Goal: Information Seeking & Learning: Learn about a topic

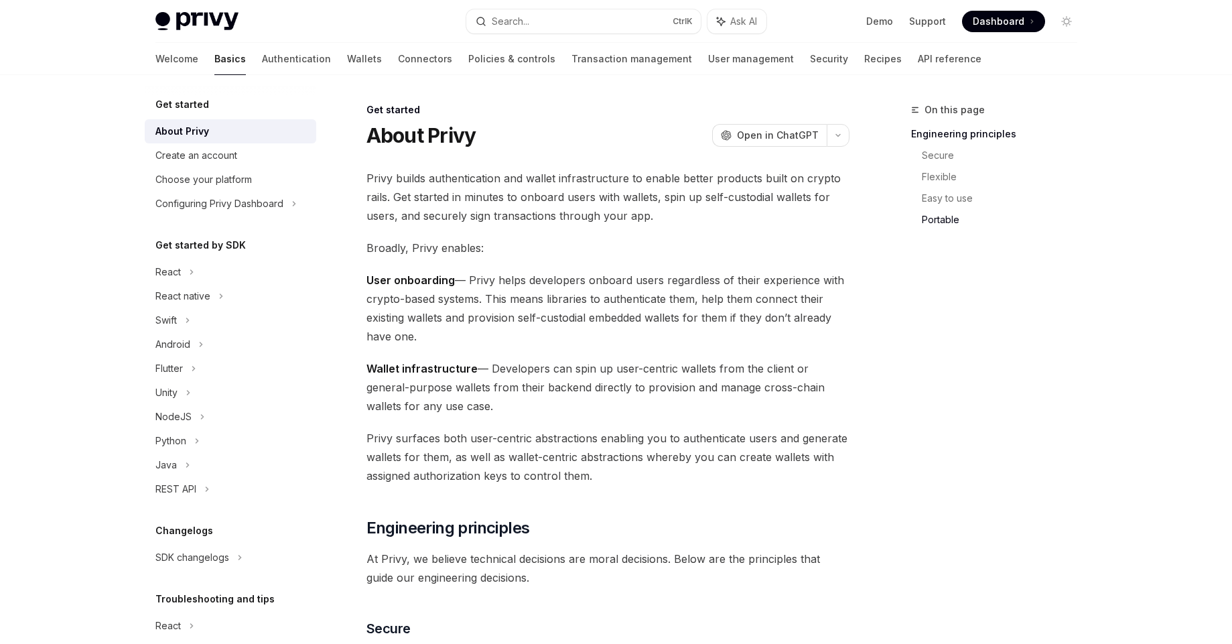
scroll to position [1108, 0]
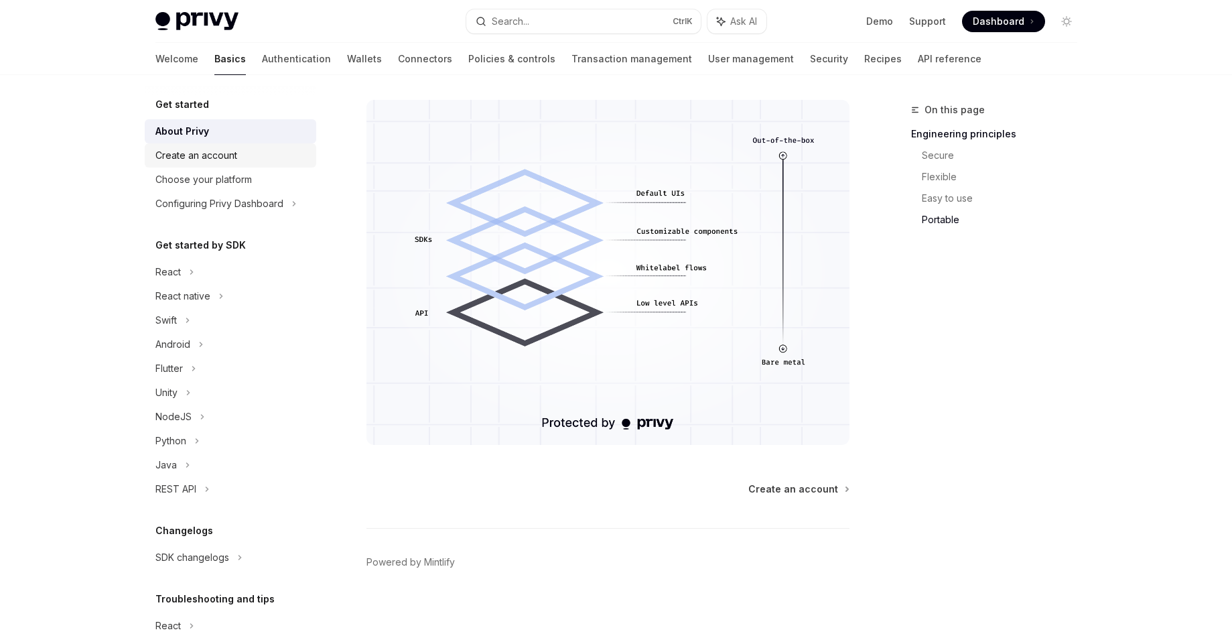
click at [232, 149] on div "Create an account" at bounding box center [196, 155] width 82 height 16
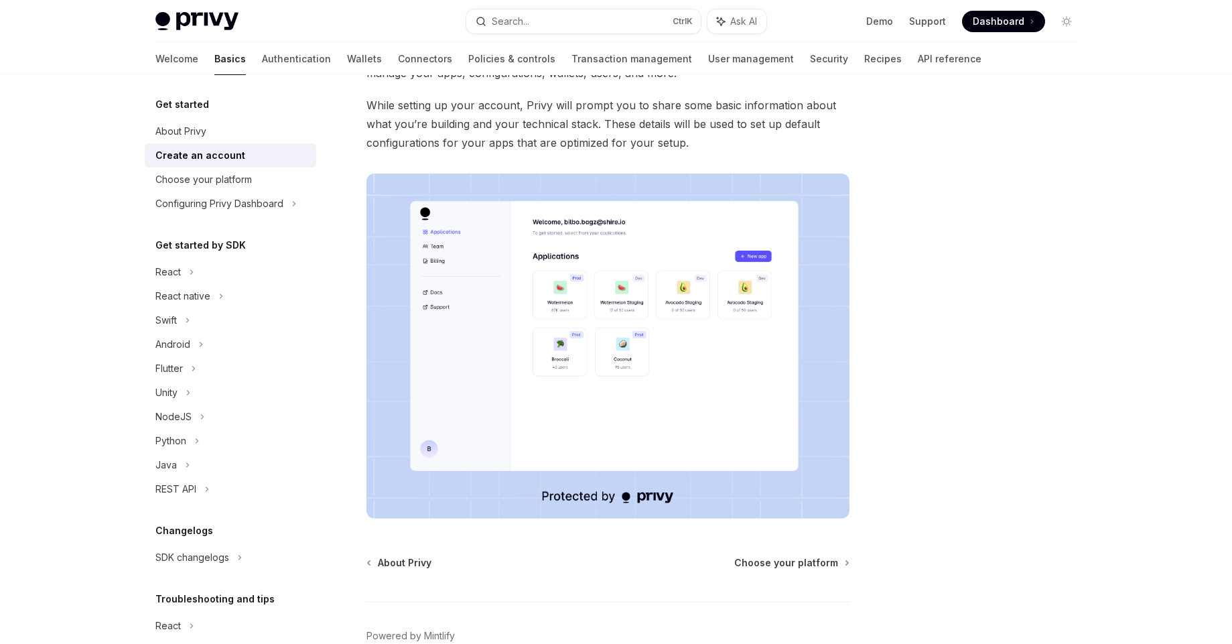
scroll to position [198, 0]
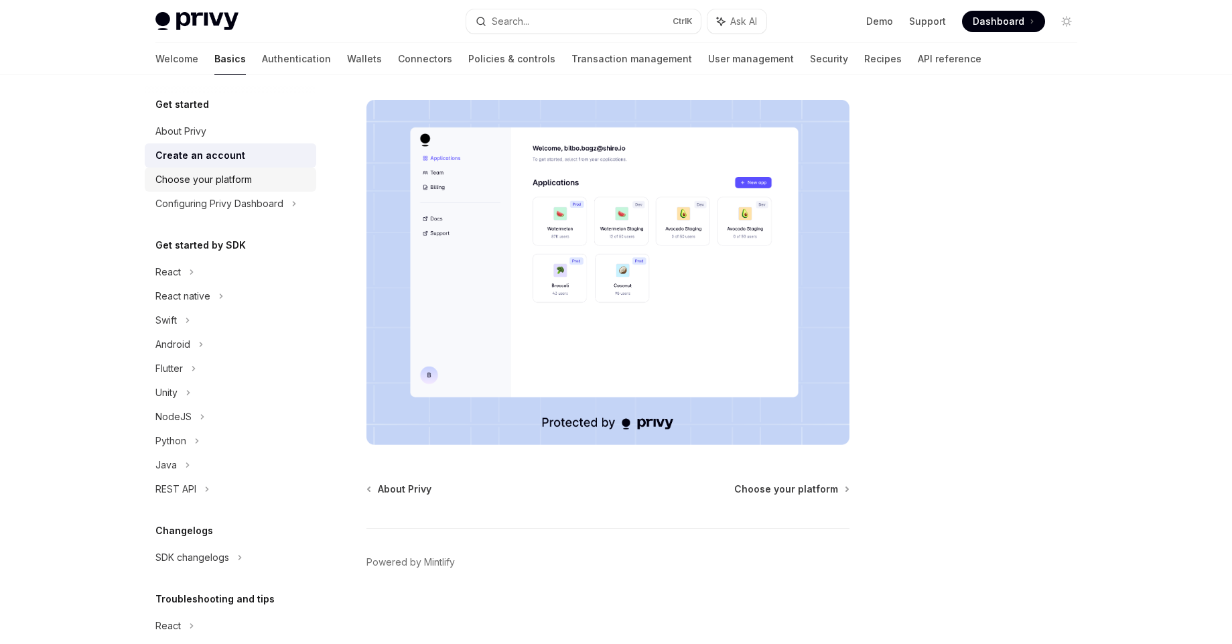
click at [222, 178] on div "Choose your platform" at bounding box center [203, 179] width 96 height 16
type textarea "*"
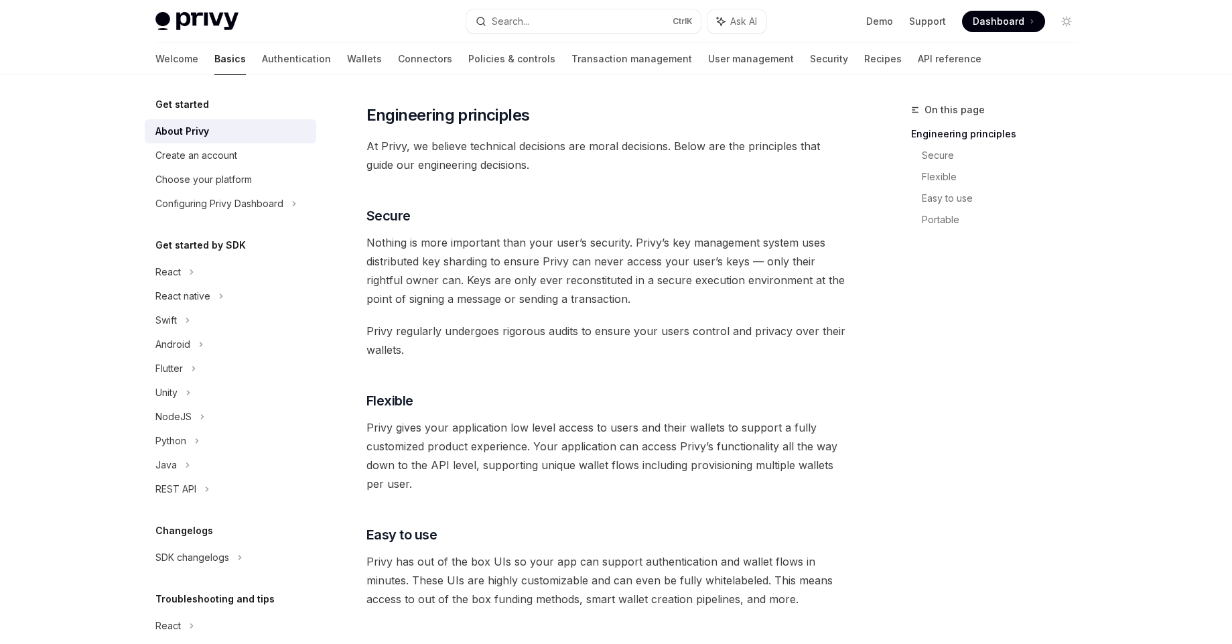
scroll to position [514, 0]
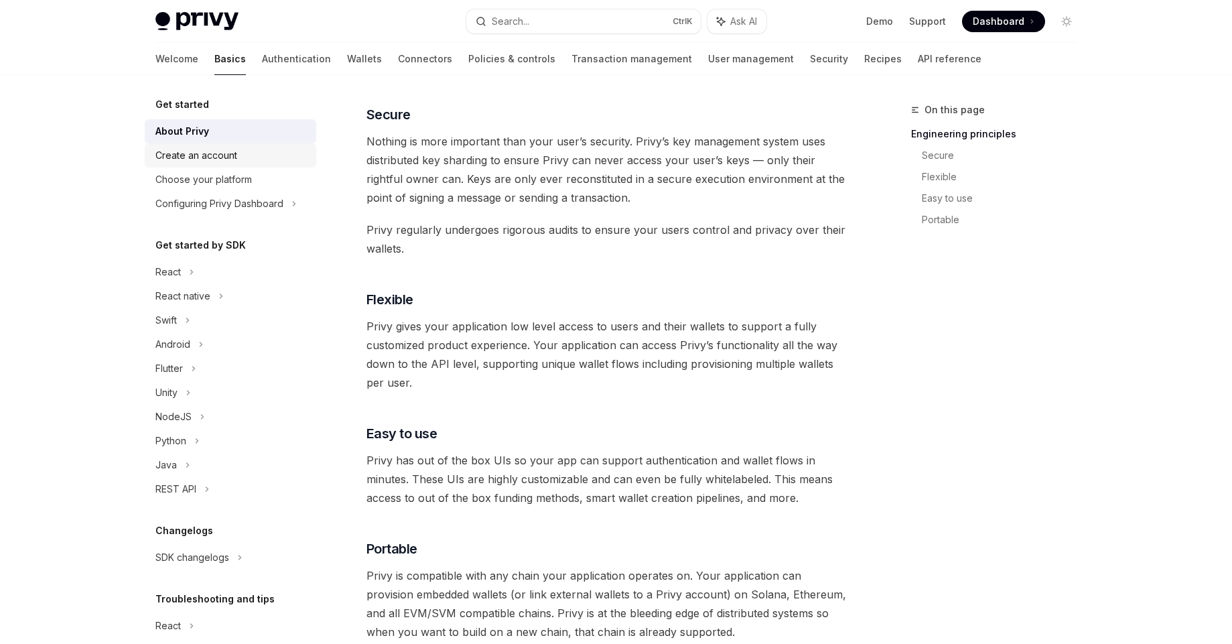
click at [208, 152] on div "Create an account" at bounding box center [196, 155] width 82 height 16
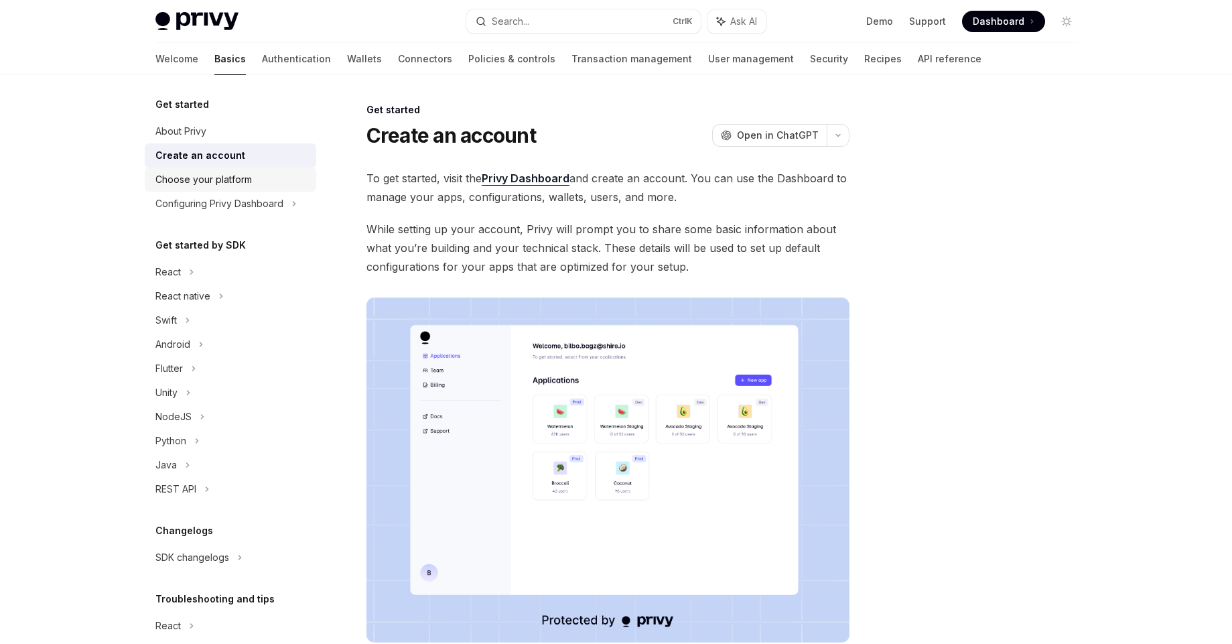
click at [202, 185] on div "Choose your platform" at bounding box center [203, 179] width 96 height 16
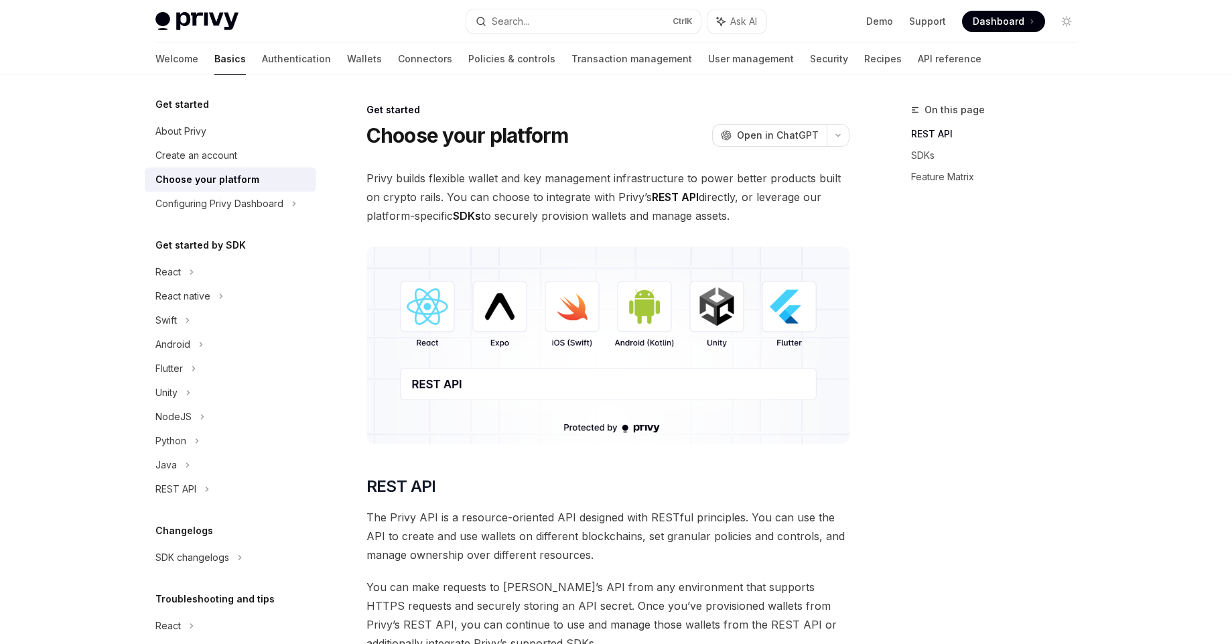
click at [202, 216] on div "Get started About Privy Create an account Choose your platform Configuring Priv…" at bounding box center [230, 390] width 171 height 589
click at [222, 209] on div "Configuring Privy Dashboard" at bounding box center [219, 204] width 128 height 16
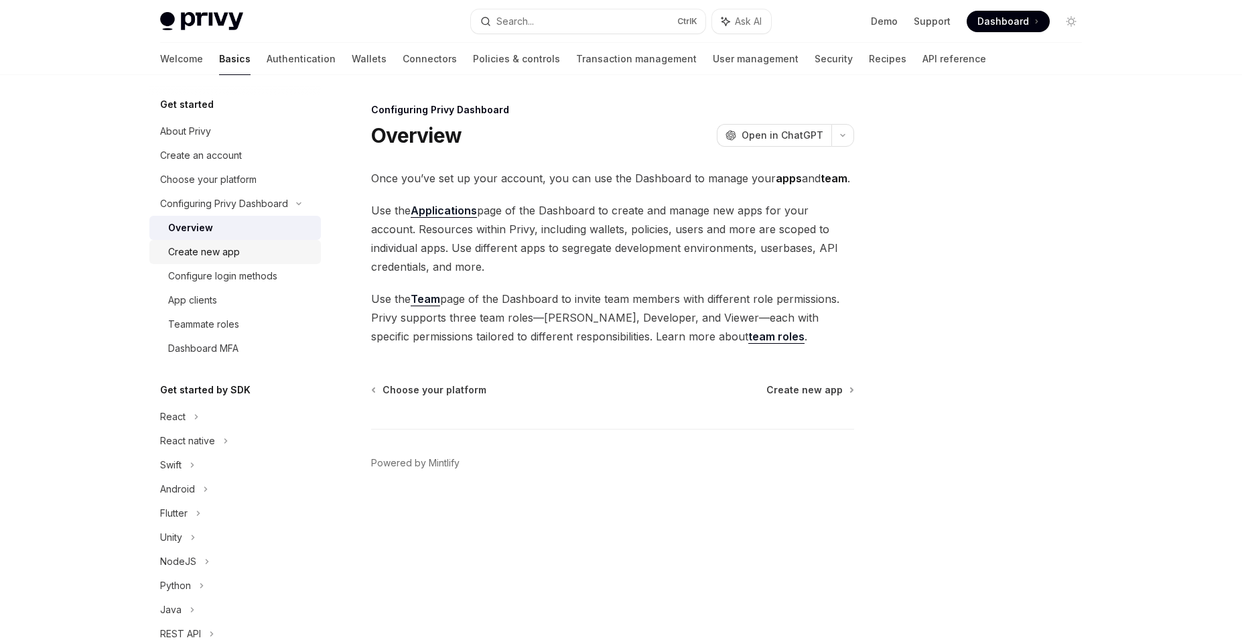
click at [228, 258] on div "Create new app" at bounding box center [204, 252] width 72 height 16
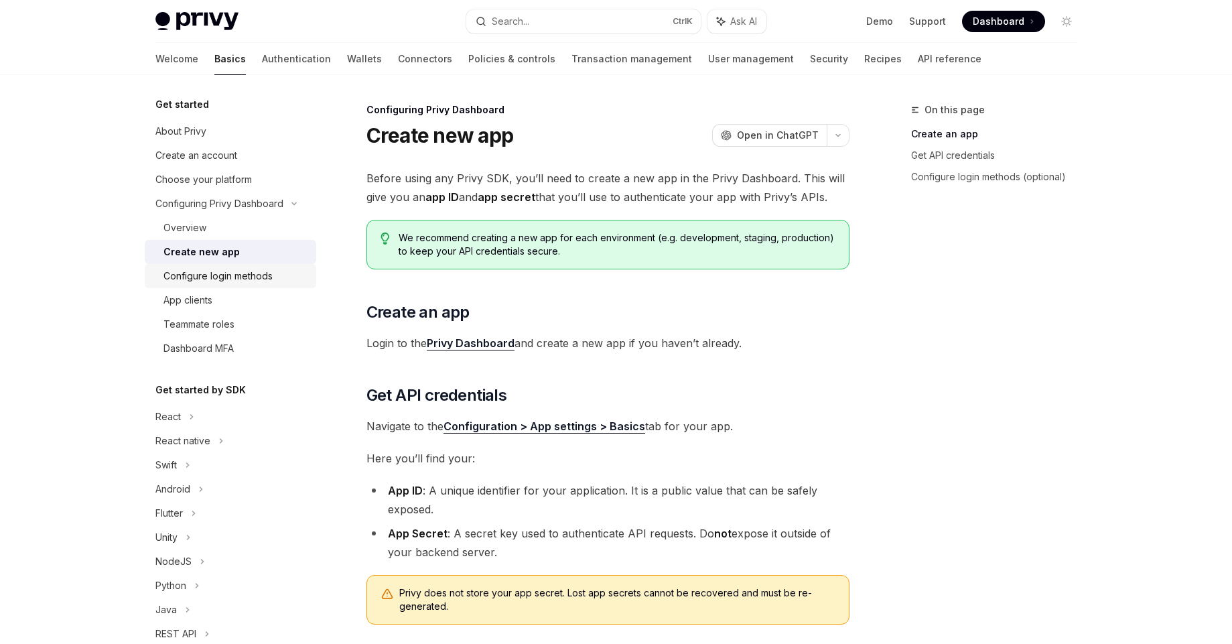
click at [242, 280] on div "Configure login methods" at bounding box center [217, 276] width 109 height 16
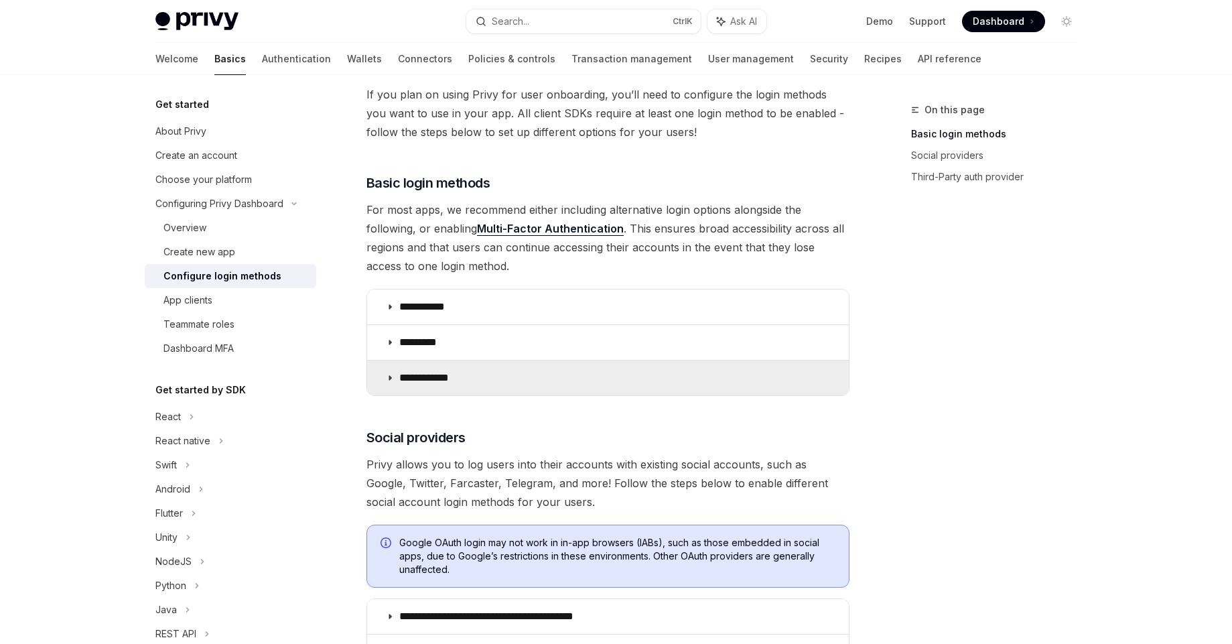
scroll to position [67, 0]
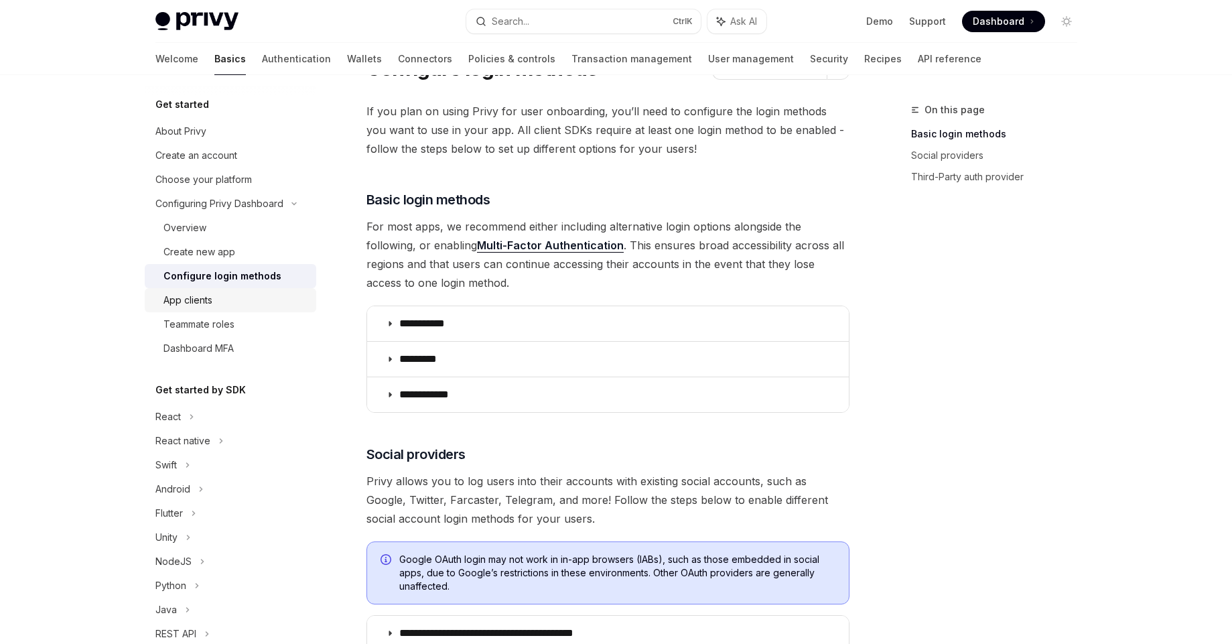
click at [217, 291] on link "App clients" at bounding box center [230, 300] width 171 height 24
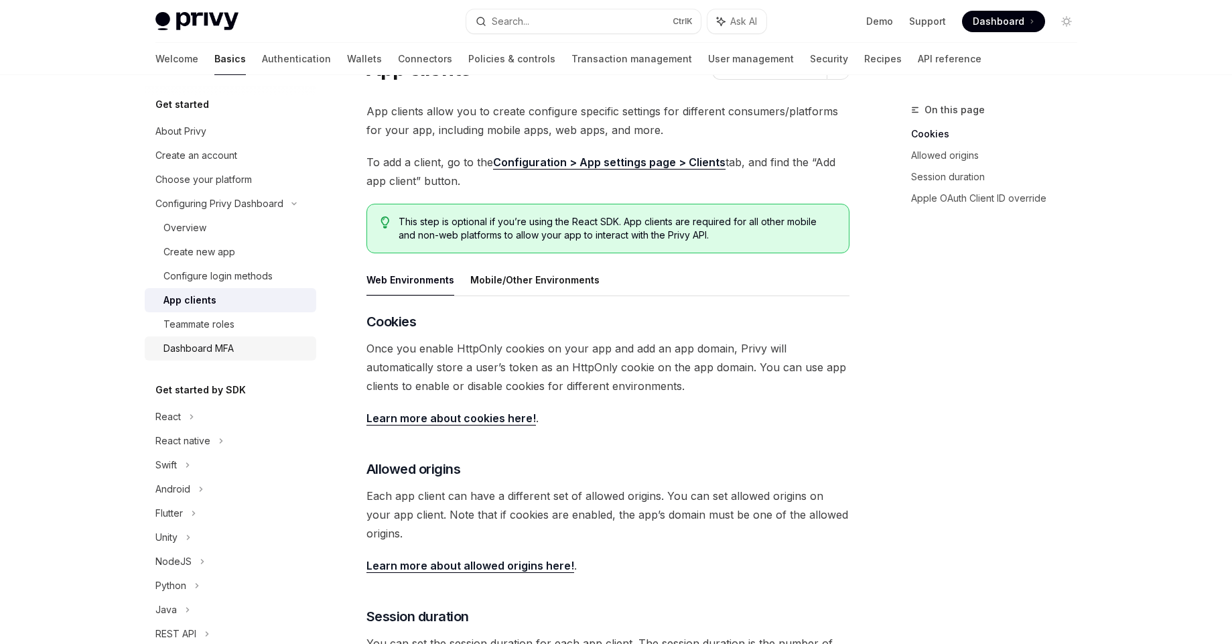
click at [196, 337] on link "Dashboard MFA" at bounding box center [230, 348] width 171 height 24
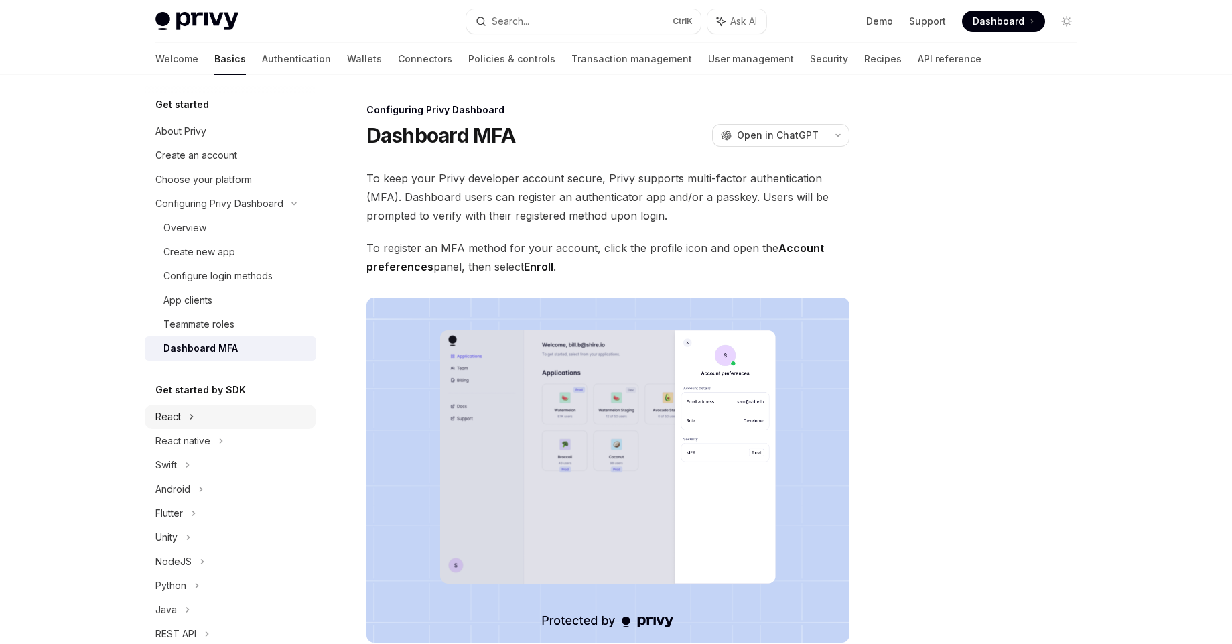
click at [192, 408] on div "React" at bounding box center [230, 417] width 171 height 24
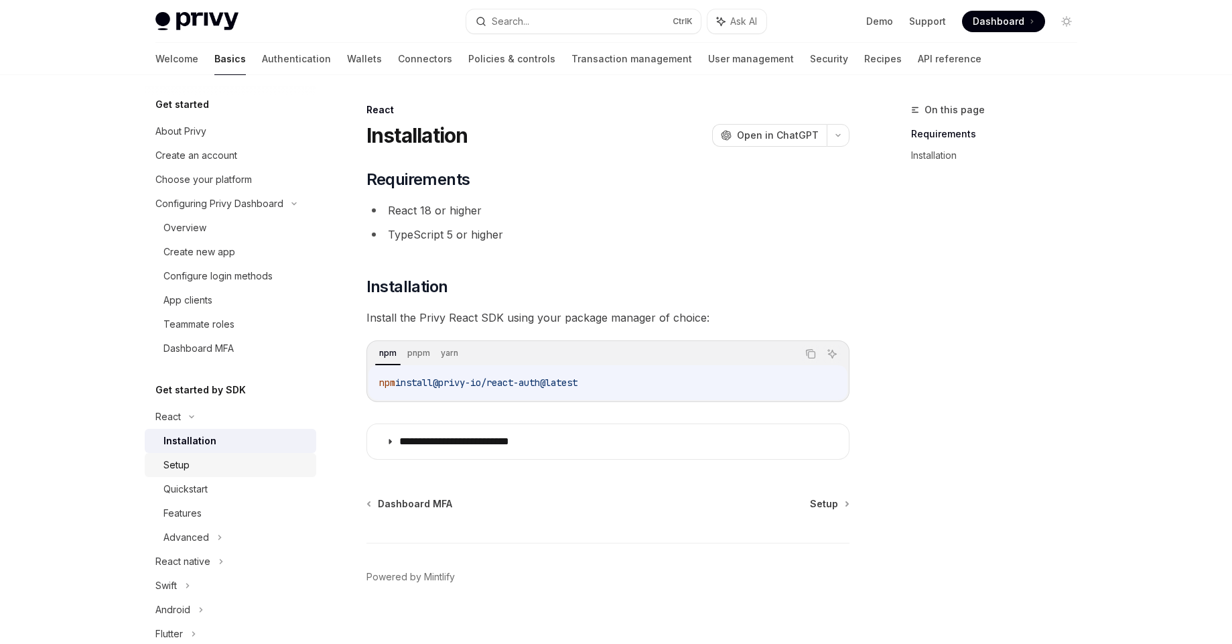
click at [199, 455] on link "Setup" at bounding box center [230, 465] width 171 height 24
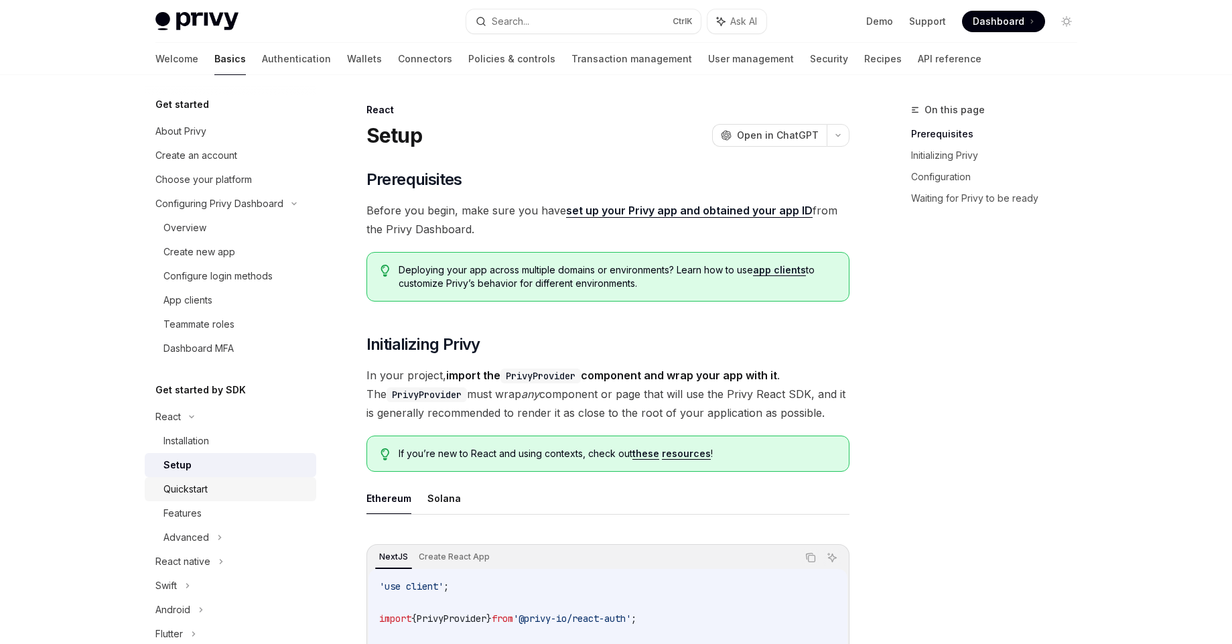
click at [226, 493] on div "Quickstart" at bounding box center [235, 489] width 145 height 16
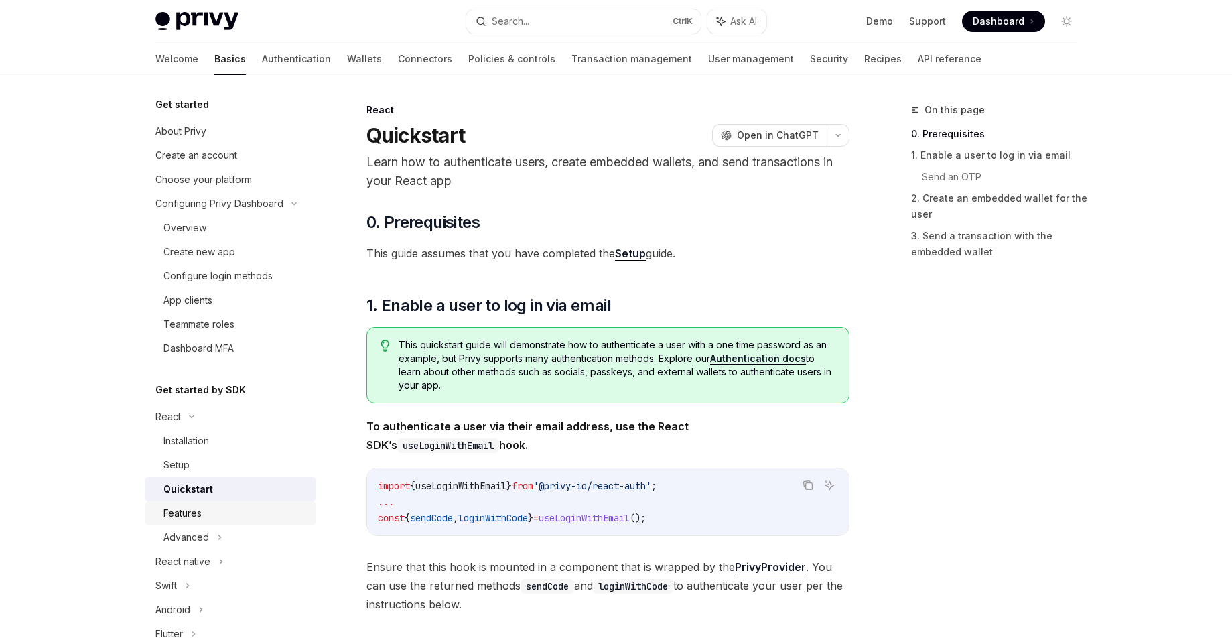
click at [200, 516] on div "Features" at bounding box center [182, 513] width 38 height 16
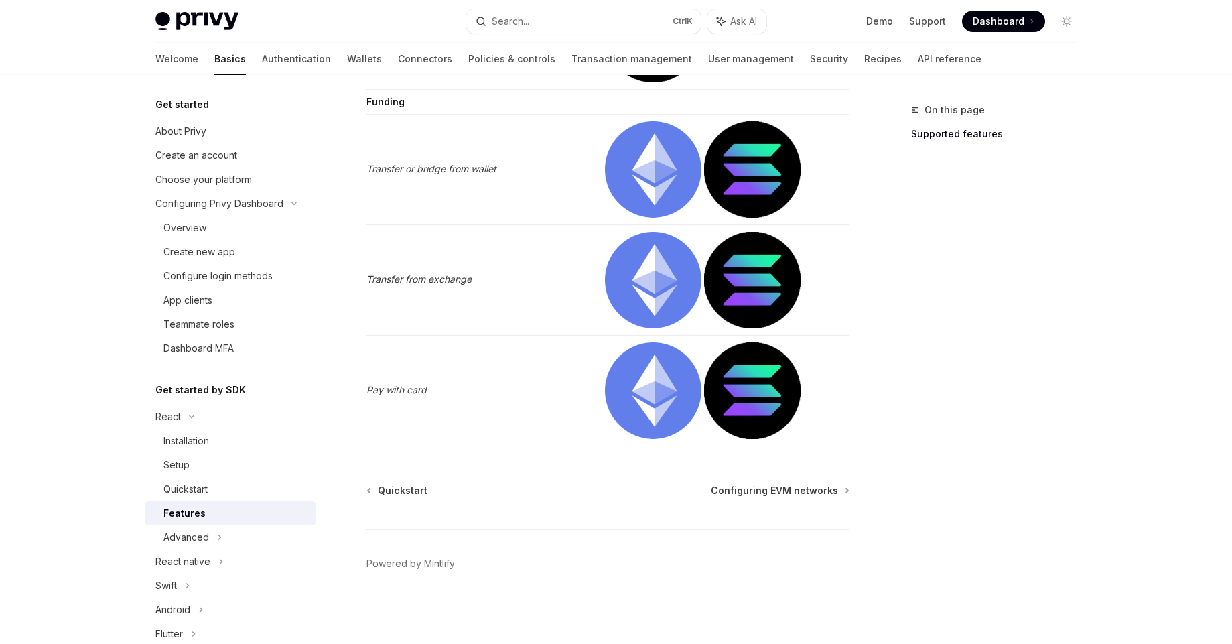
scroll to position [2804, 0]
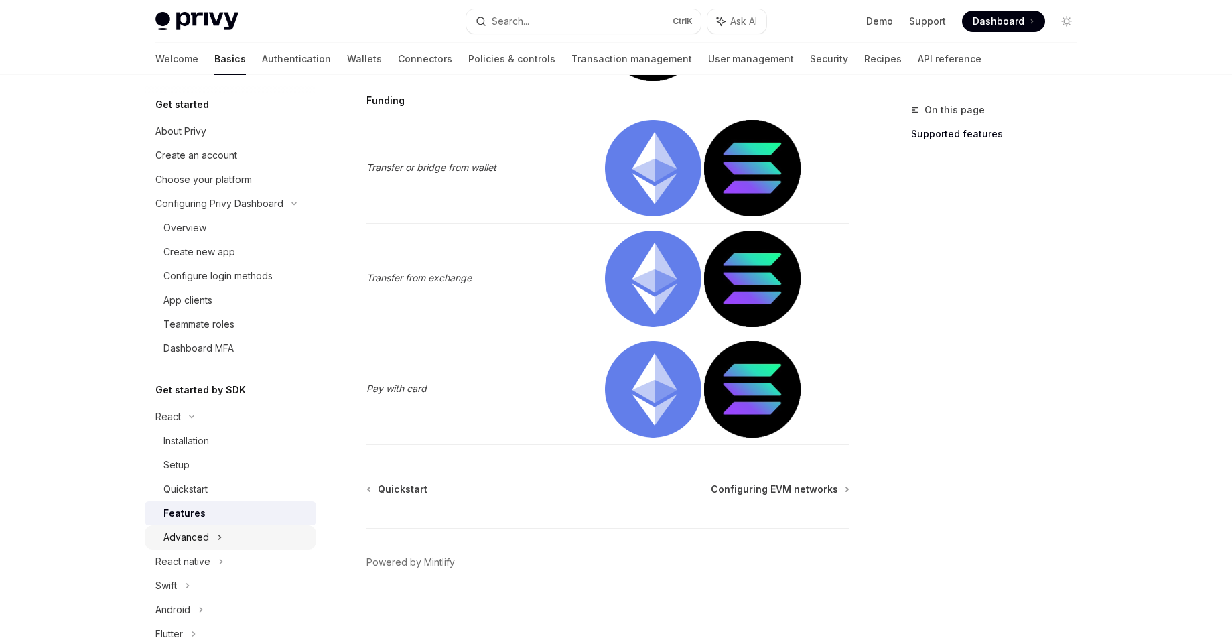
click at [230, 529] on div "Advanced" at bounding box center [230, 537] width 171 height 24
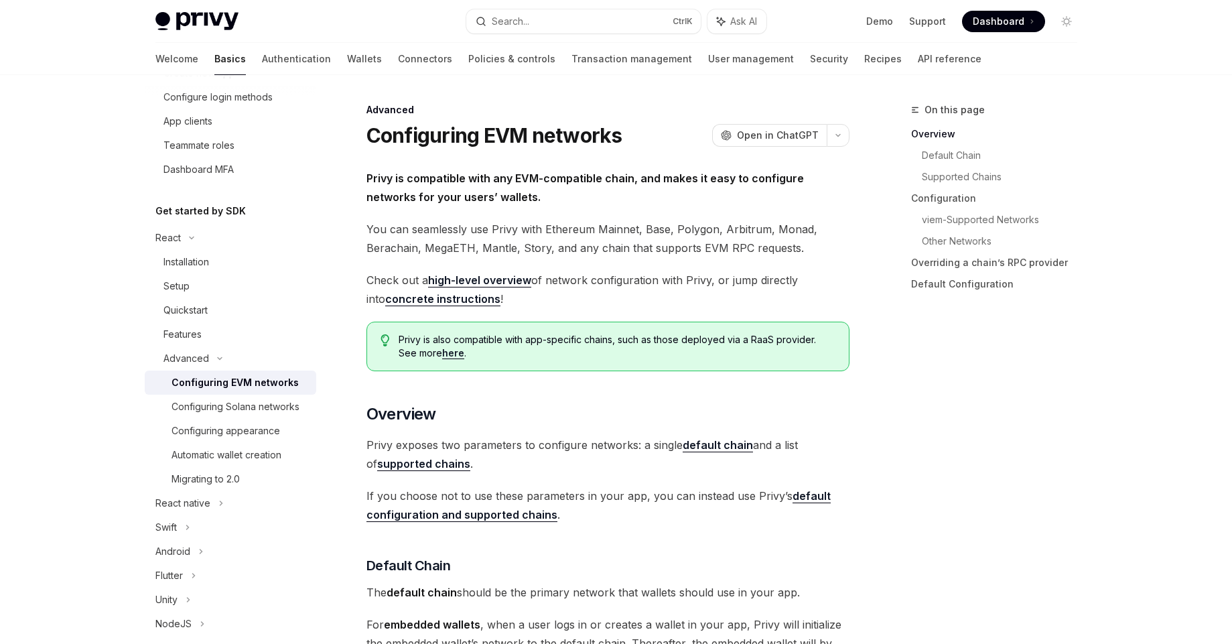
scroll to position [215, 0]
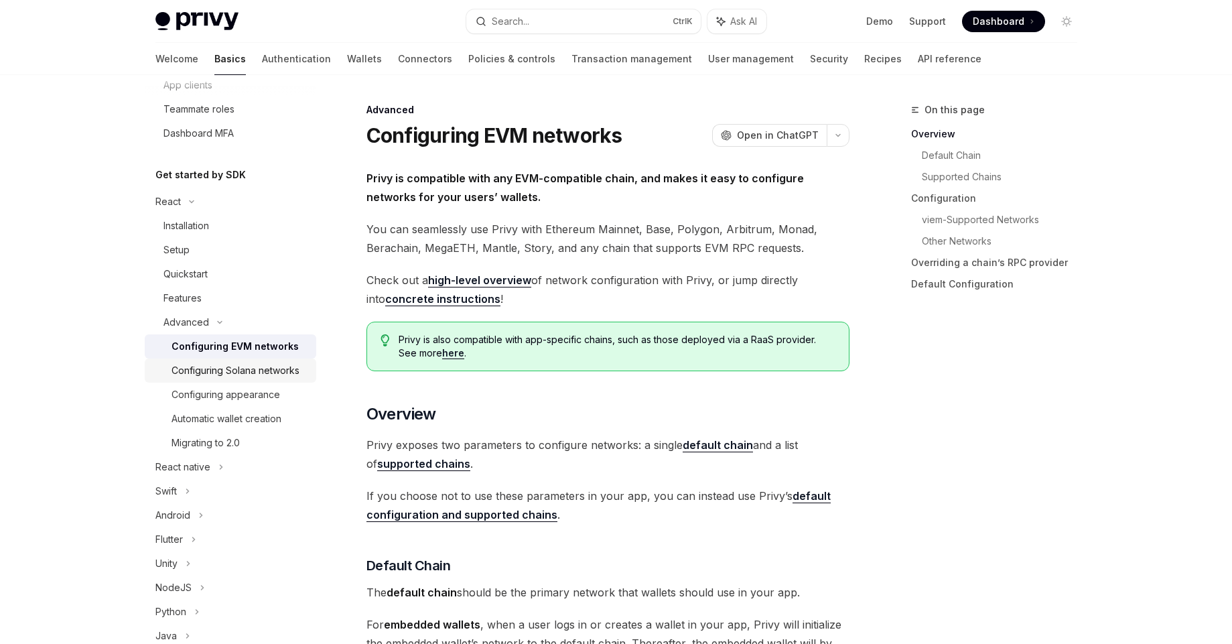
click at [177, 362] on div "Configuring Solana networks" at bounding box center [235, 370] width 128 height 16
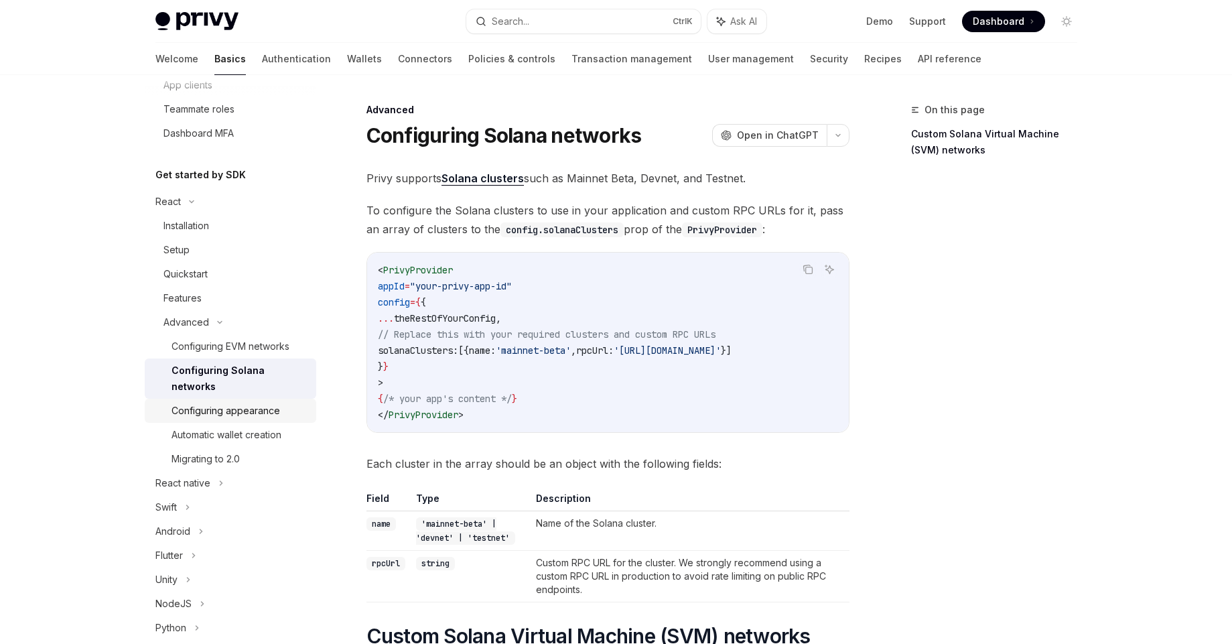
click at [234, 408] on div "Configuring appearance" at bounding box center [225, 411] width 108 height 16
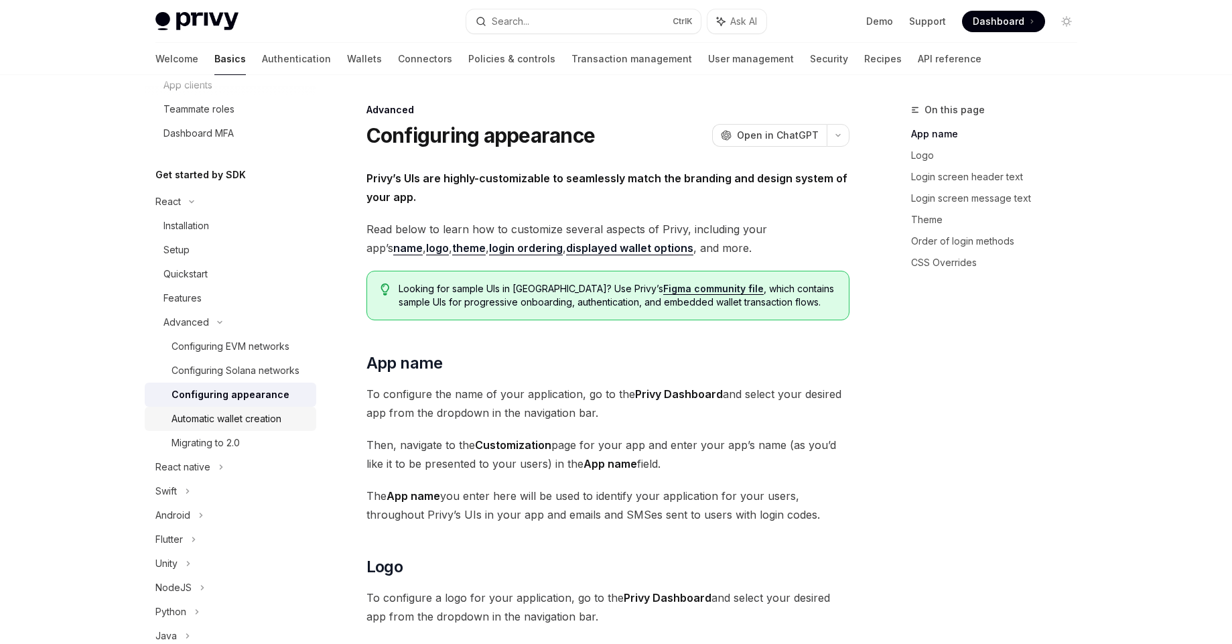
click at [226, 427] on div "Automatic wallet creation" at bounding box center [226, 419] width 110 height 16
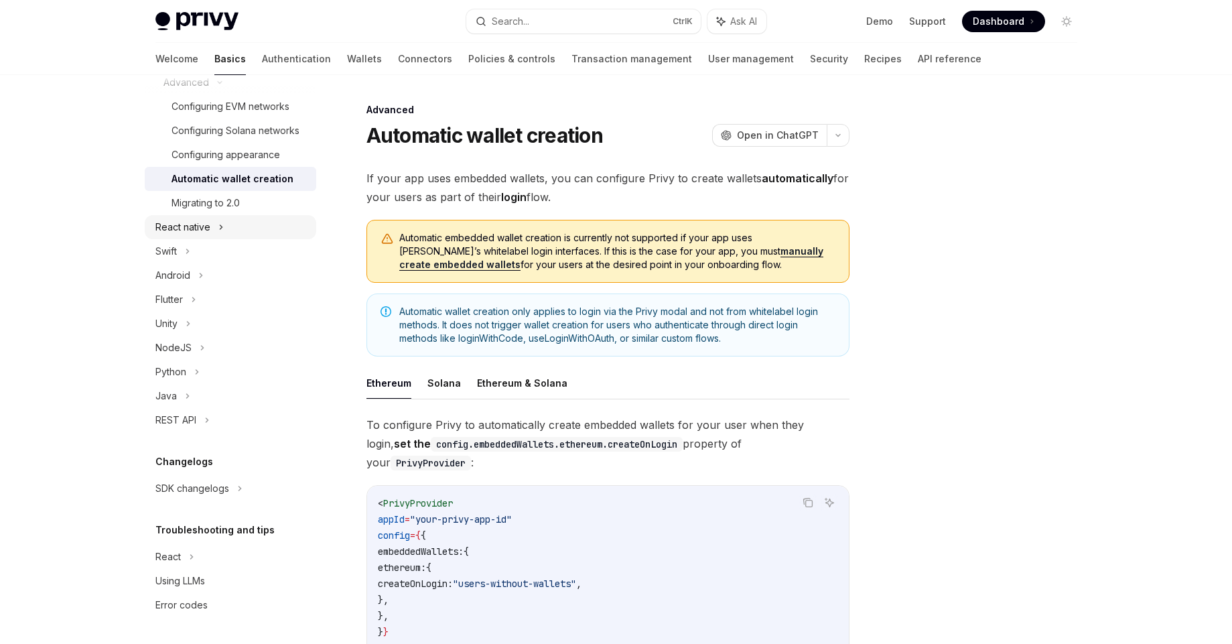
scroll to position [471, 0]
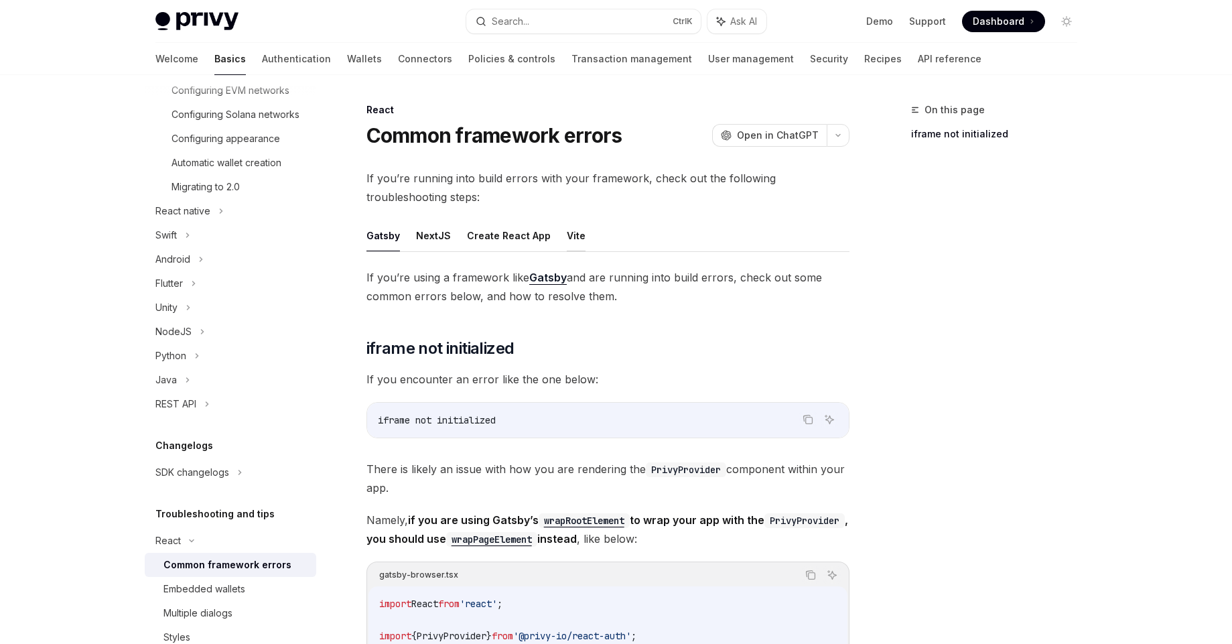
click at [569, 226] on button "Vite" at bounding box center [576, 235] width 19 height 31
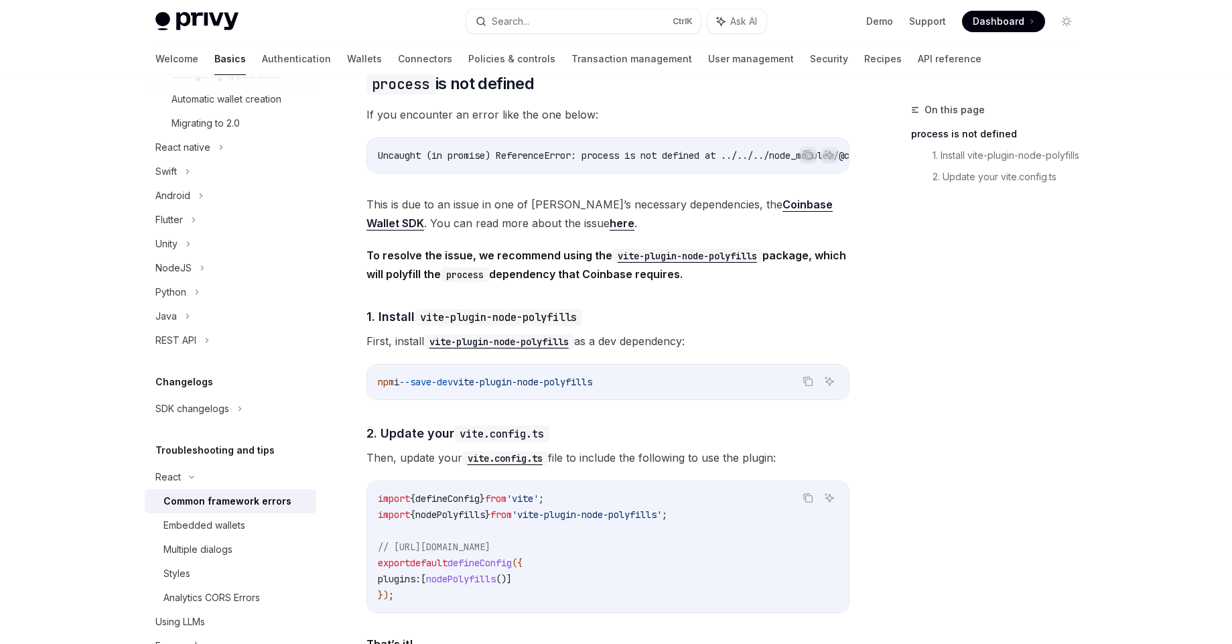
scroll to position [591, 0]
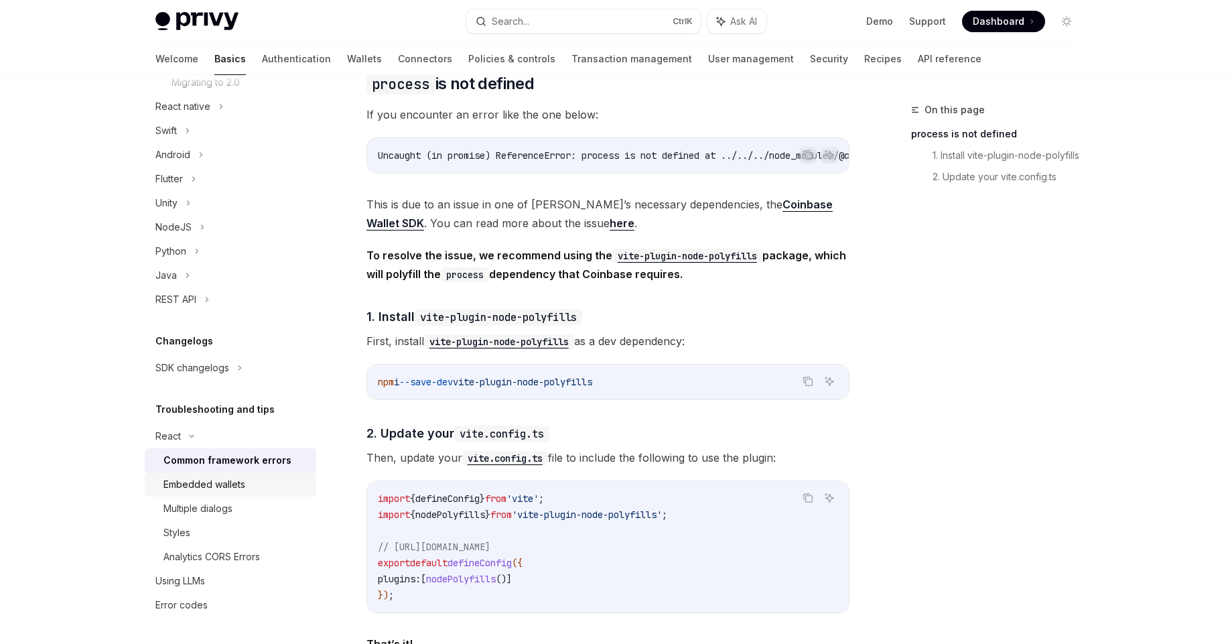
click at [250, 484] on div "Embedded wallets" at bounding box center [235, 484] width 145 height 16
type textarea "*"
